Goal: Task Accomplishment & Management: Manage account settings

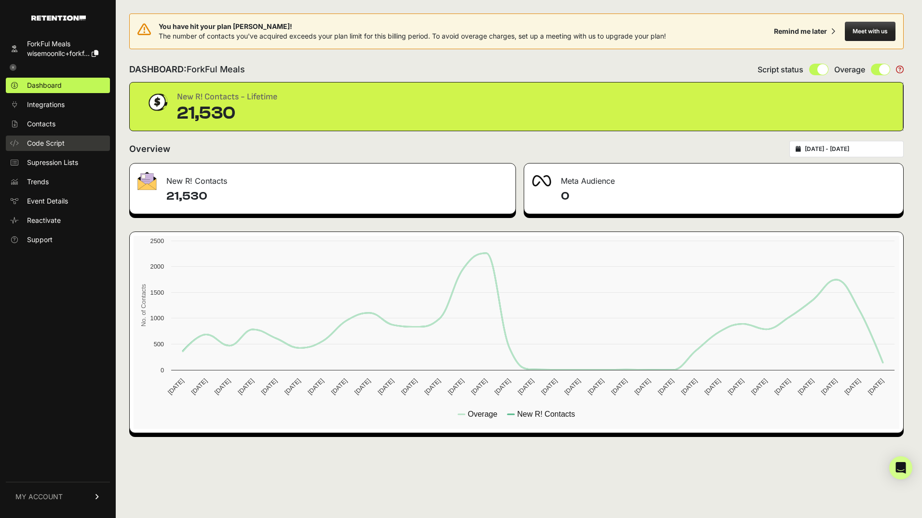
click at [45, 140] on span "Code Script" at bounding box center [46, 143] width 38 height 10
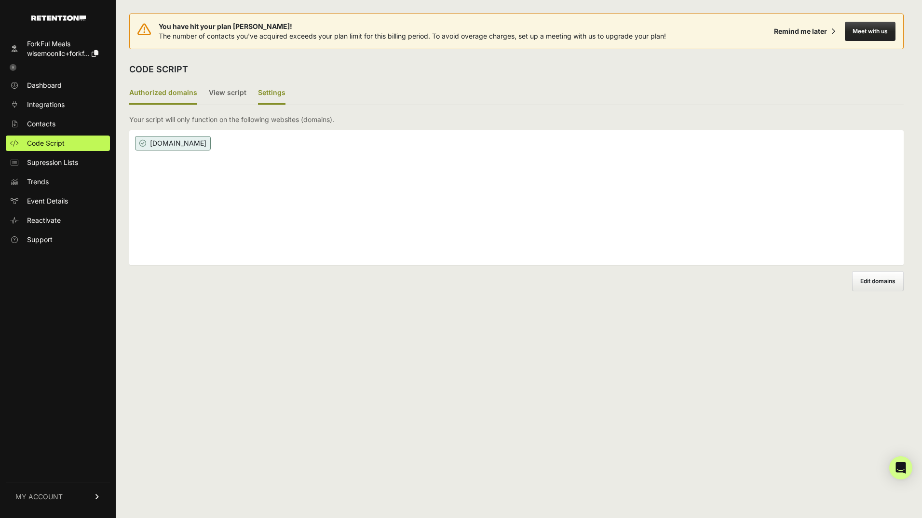
click at [263, 95] on label "Settings" at bounding box center [271, 93] width 27 height 23
click at [0, 0] on input "Settings" at bounding box center [0, 0] width 0 height 0
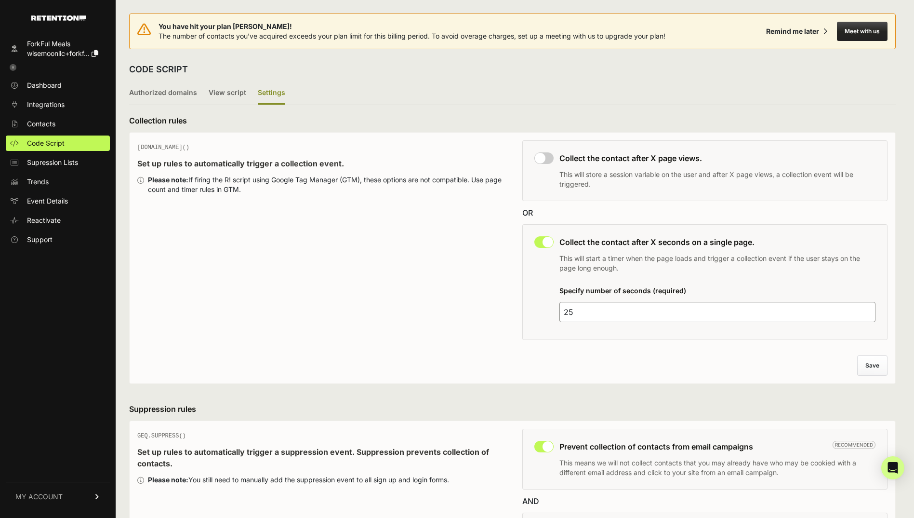
click at [539, 243] on input "checkbox" at bounding box center [544, 242] width 19 height 12
checkbox input "false"
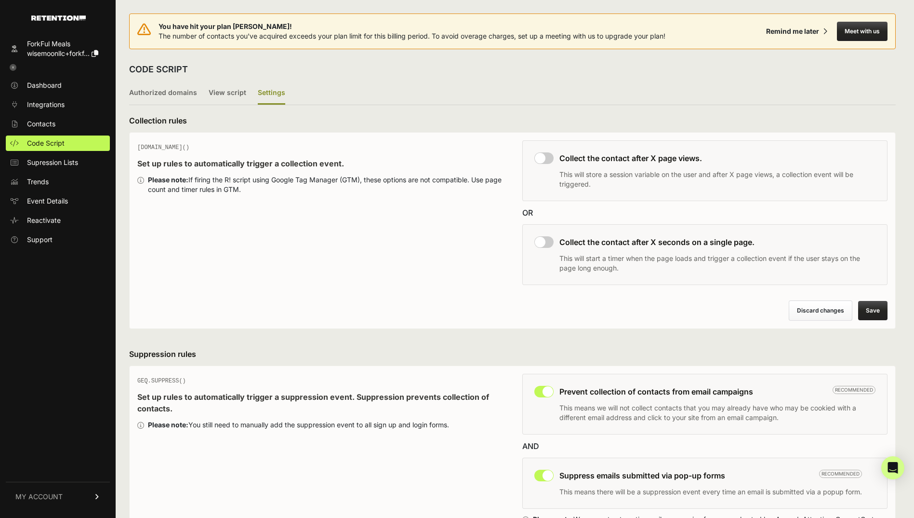
click at [879, 311] on button "Save" at bounding box center [873, 310] width 29 height 19
click at [54, 82] on span "Dashboard" at bounding box center [44, 86] width 35 height 10
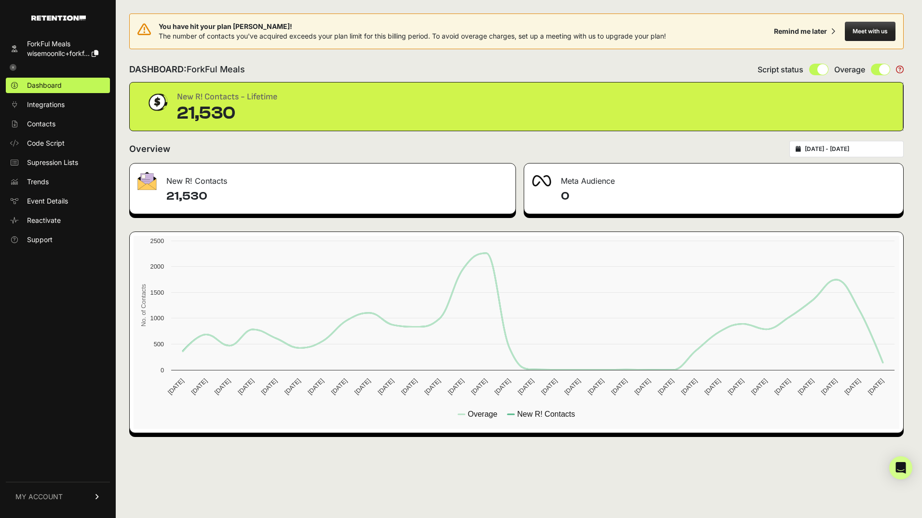
click at [12, 63] on link at bounding box center [58, 67] width 104 height 13
